Goal: Browse casually

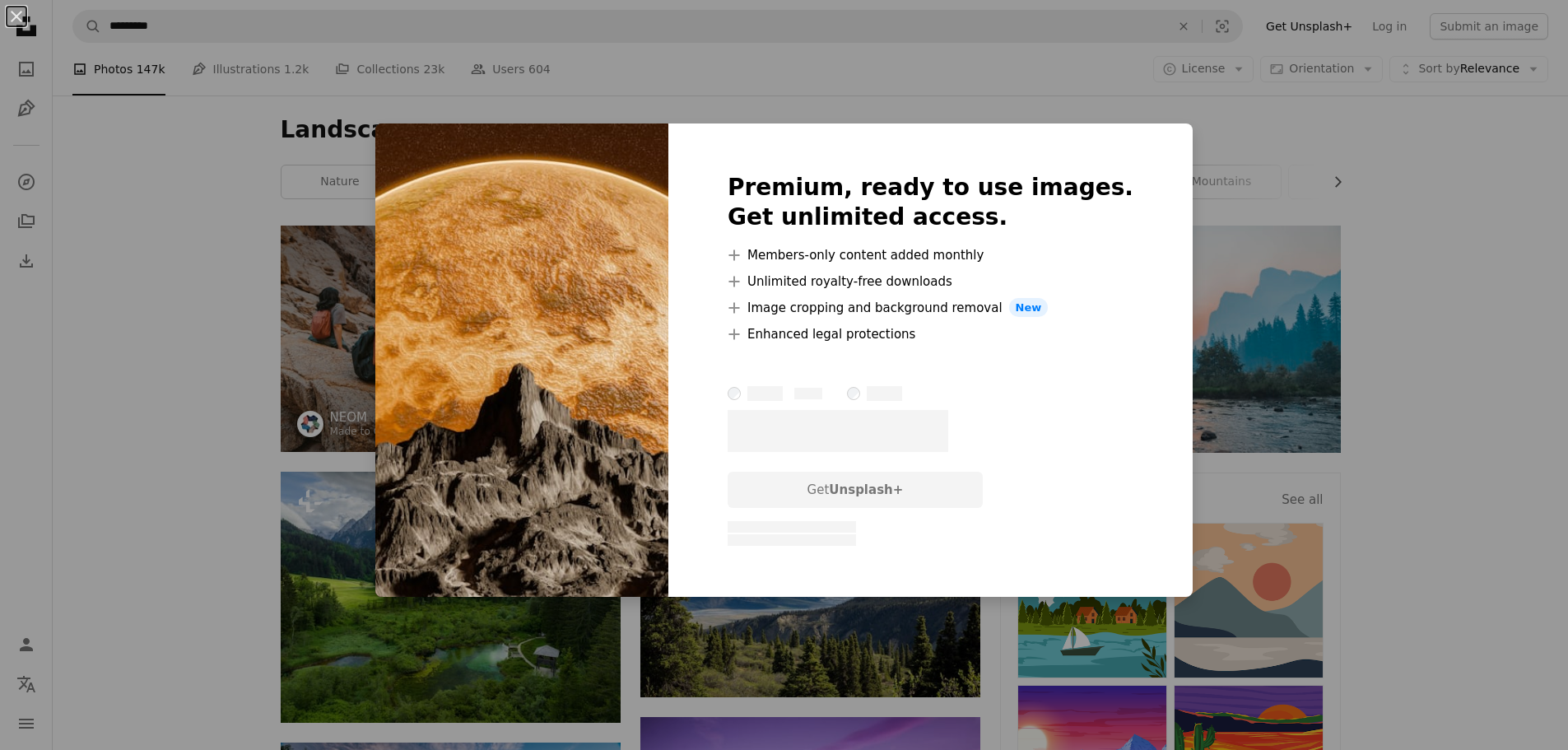
scroll to position [741, 0]
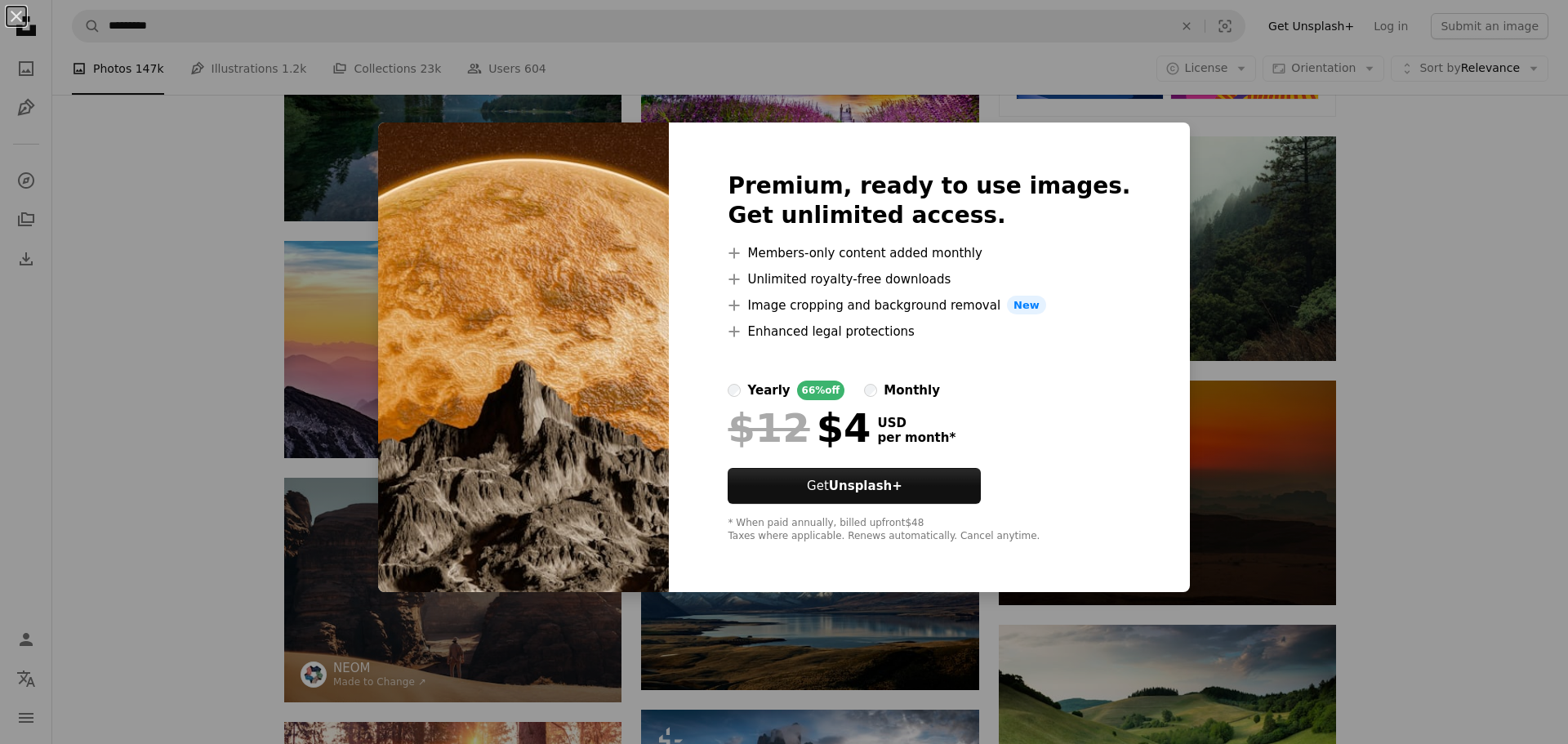
click at [1338, 335] on div "An X shape Premium, ready to use images. Get unlimited access. A plus sign Memb…" at bounding box center [784, 372] width 1568 height 744
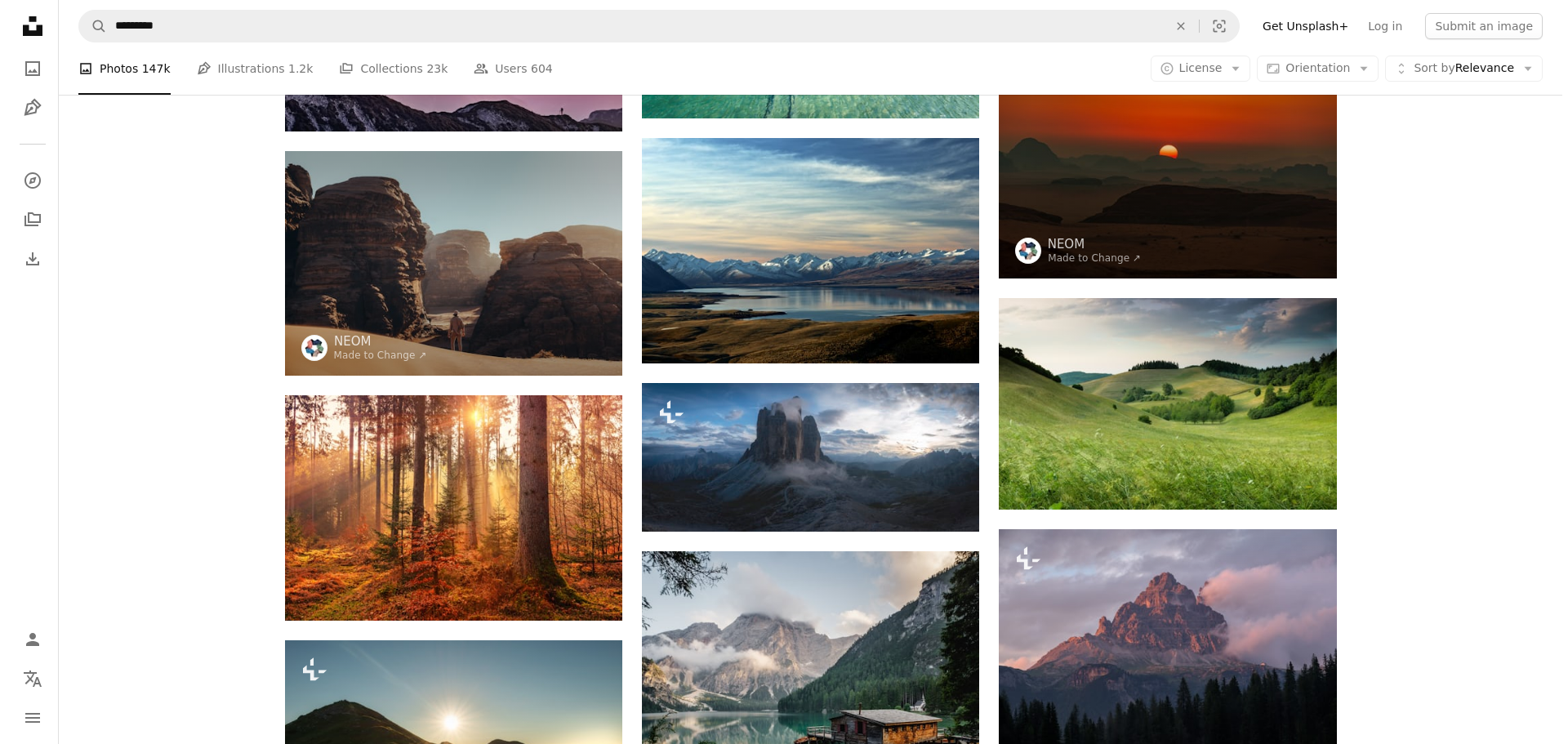
scroll to position [1143, 0]
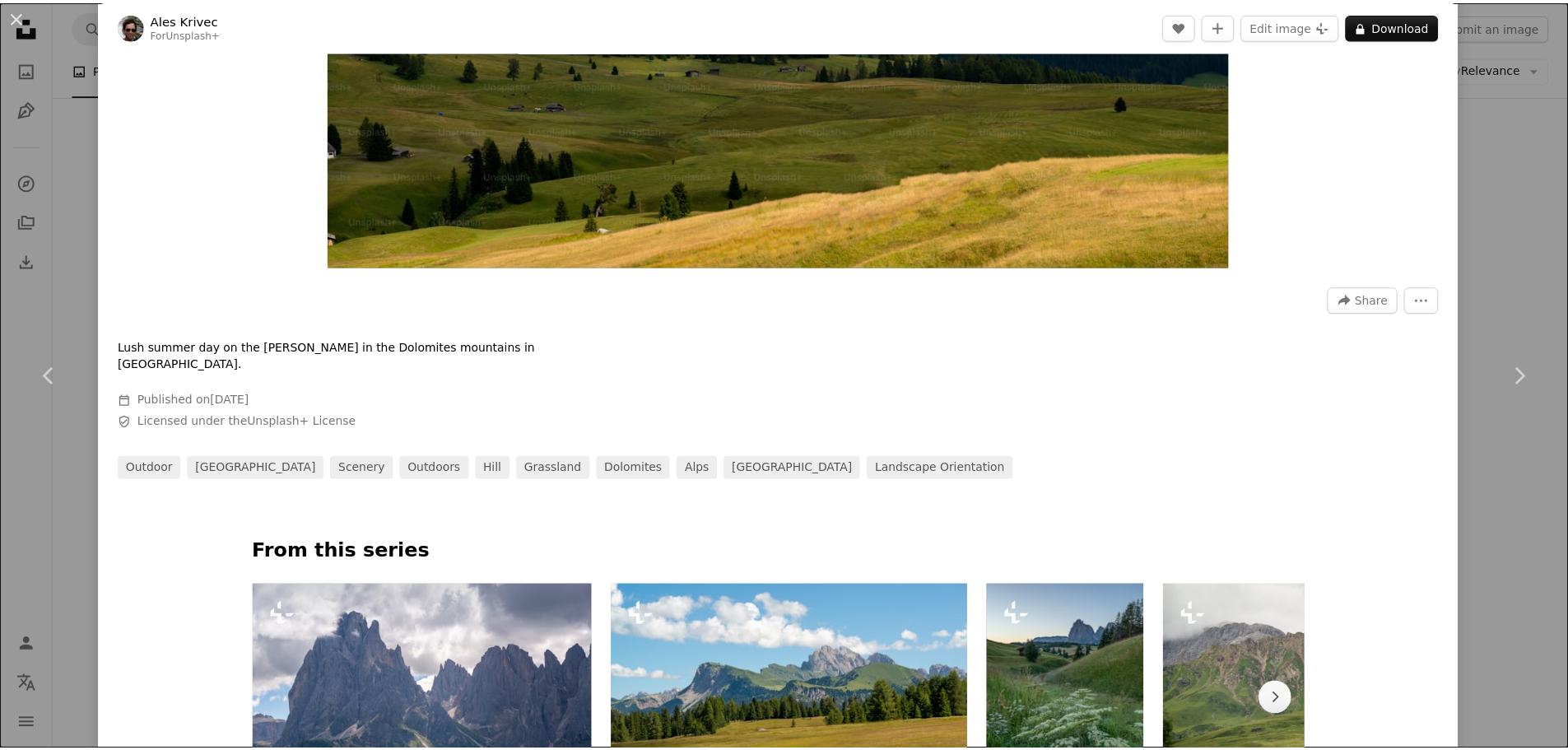
scroll to position [741, 0]
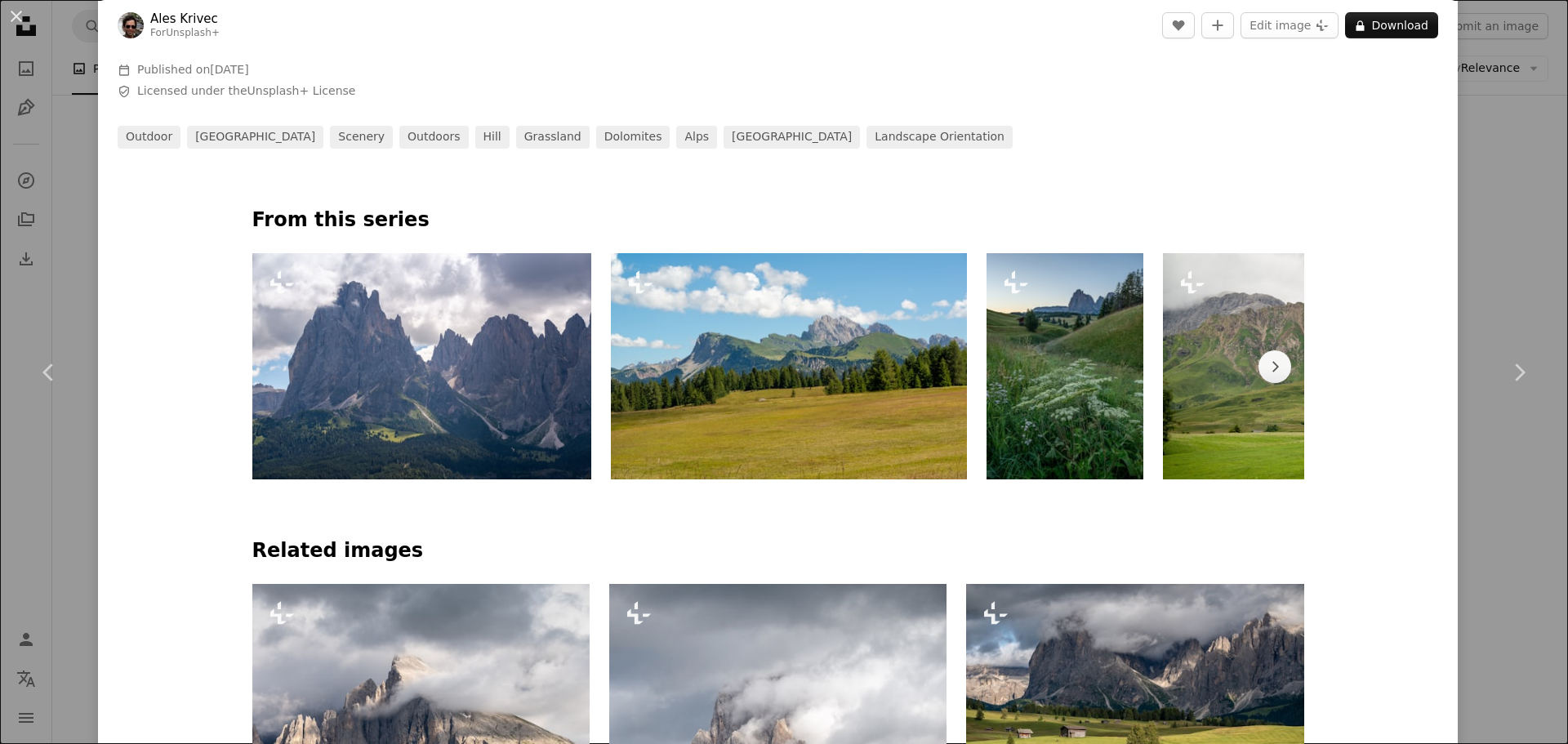
drag, startPoint x: 1387, startPoint y: 95, endPoint x: 1350, endPoint y: 98, distance: 37.1
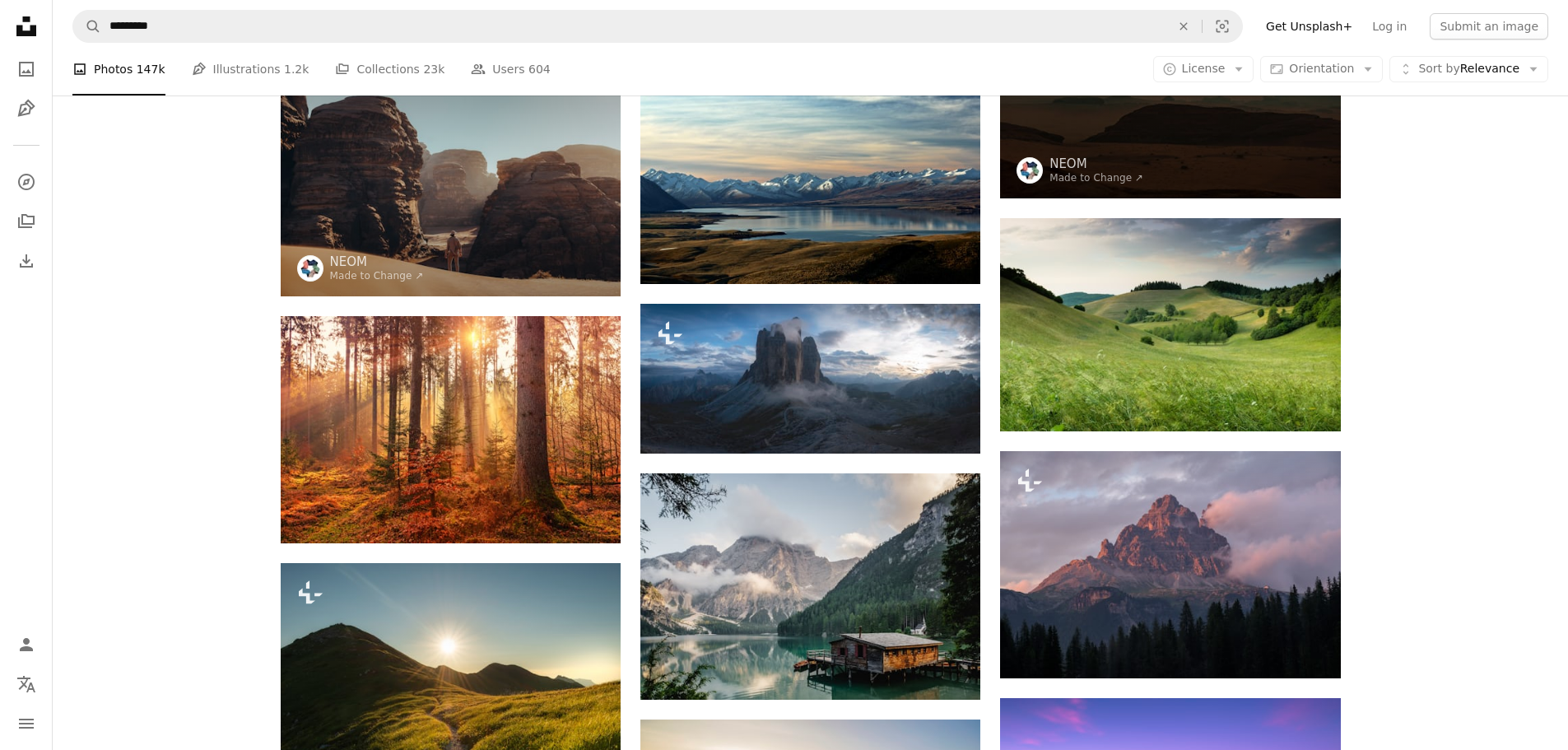
scroll to position [1399, 0]
